Goal: Use online tool/utility: Utilize a website feature to perform a specific function

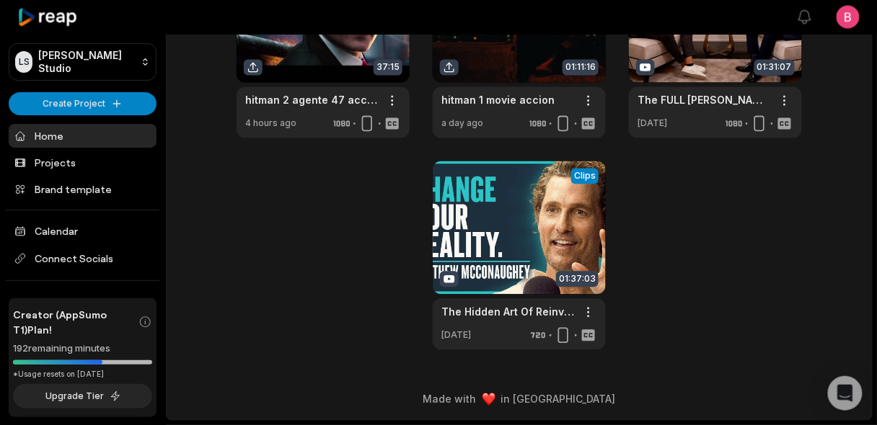
scroll to position [146, 0]
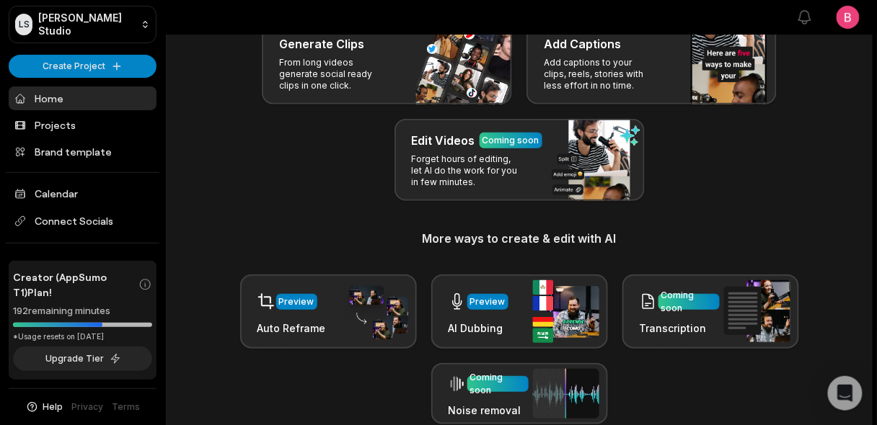
scroll to position [118, 0]
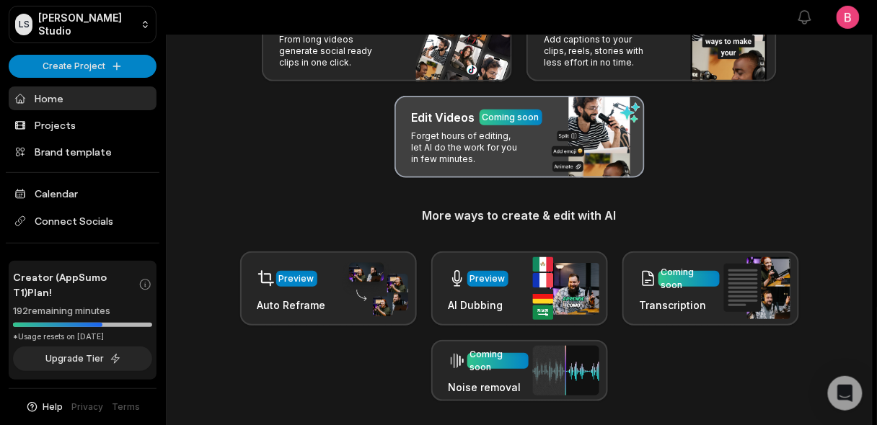
click at [478, 165] on p "Forget hours of editing, let AI do the work for you in few minutes." at bounding box center [468, 148] width 112 height 35
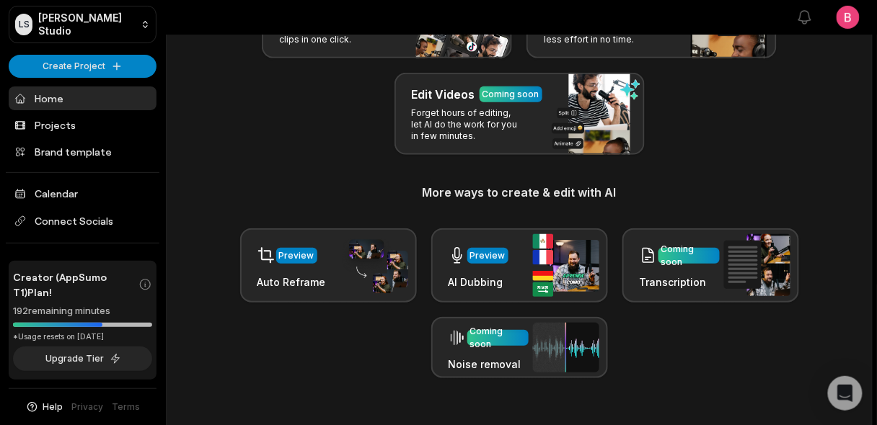
scroll to position [164, 0]
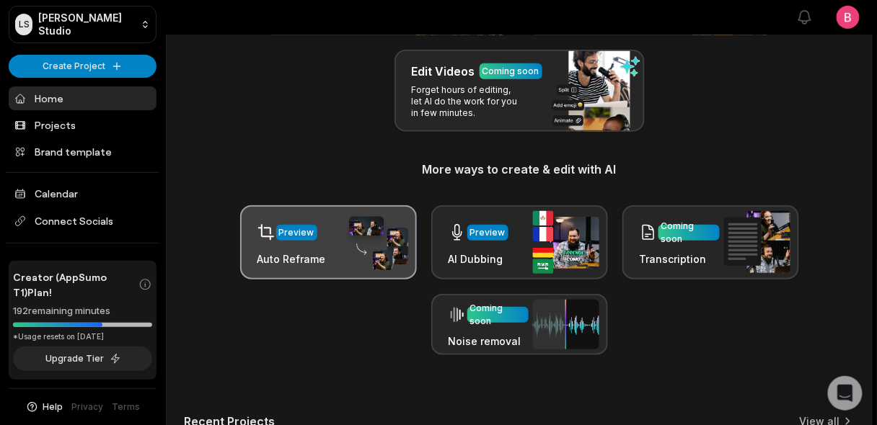
click at [323, 247] on div "Preview" at bounding box center [291, 233] width 69 height 30
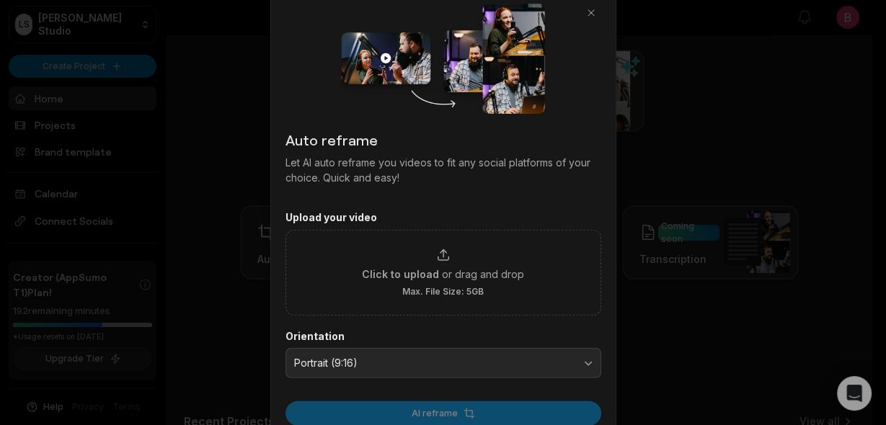
click at [606, 277] on div "Auto reframe Let AI auto reframe you videos to fit any social platforms of your…" at bounding box center [443, 213] width 346 height 451
click at [710, 275] on div at bounding box center [443, 212] width 886 height 425
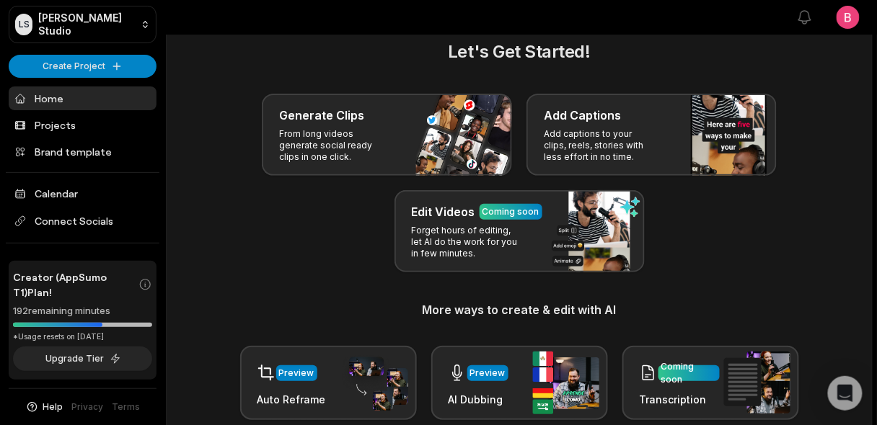
scroll to position [46, 0]
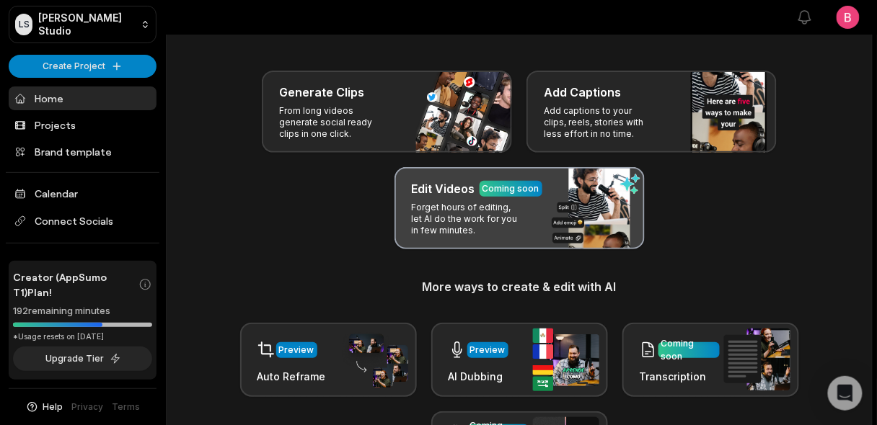
click at [595, 250] on div "Edit Videos Coming soon Forget hours of editing, let AI do the work for you in …" at bounding box center [519, 208] width 250 height 82
click at [515, 237] on p "Forget hours of editing, let AI do the work for you in few minutes." at bounding box center [468, 219] width 112 height 35
click at [589, 250] on div "Edit Videos Coming soon Forget hours of editing, let AI do the work for you in …" at bounding box center [519, 208] width 250 height 82
click at [434, 237] on p "Forget hours of editing, let AI do the work for you in few minutes." at bounding box center [468, 219] width 112 height 35
click at [536, 250] on div "Edit Videos Coming soon Forget hours of editing, let AI do the work for you in …" at bounding box center [519, 208] width 250 height 82
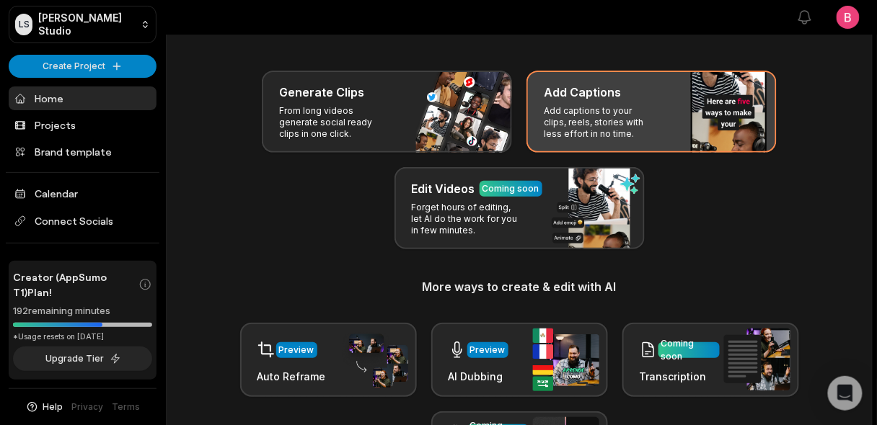
click at [647, 133] on p "Add captions to your clips, reels, stories with less effort in no time." at bounding box center [600, 122] width 112 height 35
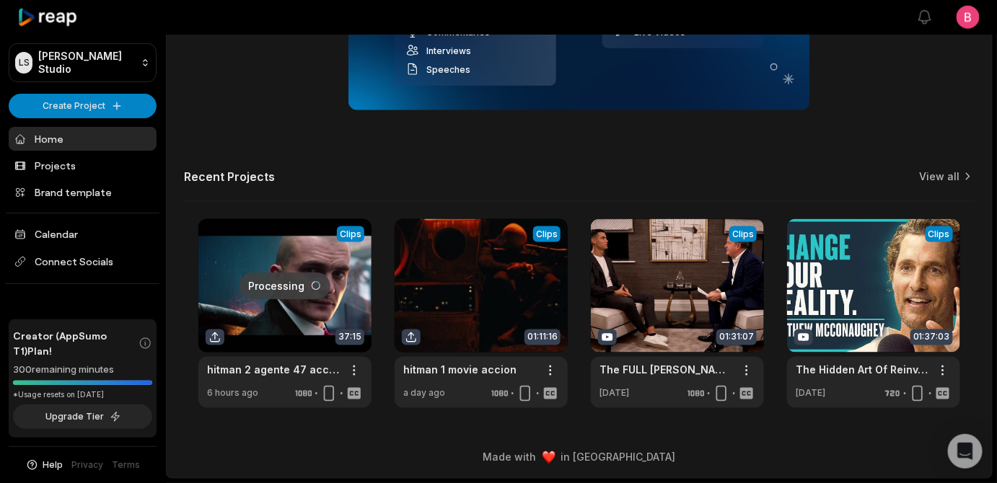
scroll to position [88, 0]
drag, startPoint x: 866, startPoint y: 0, endPoint x: 726, endPoint y: 162, distance: 213.7
click at [726, 169] on div "Recent Projects View all" at bounding box center [579, 185] width 790 height 32
